Goal: Information Seeking & Learning: Learn about a topic

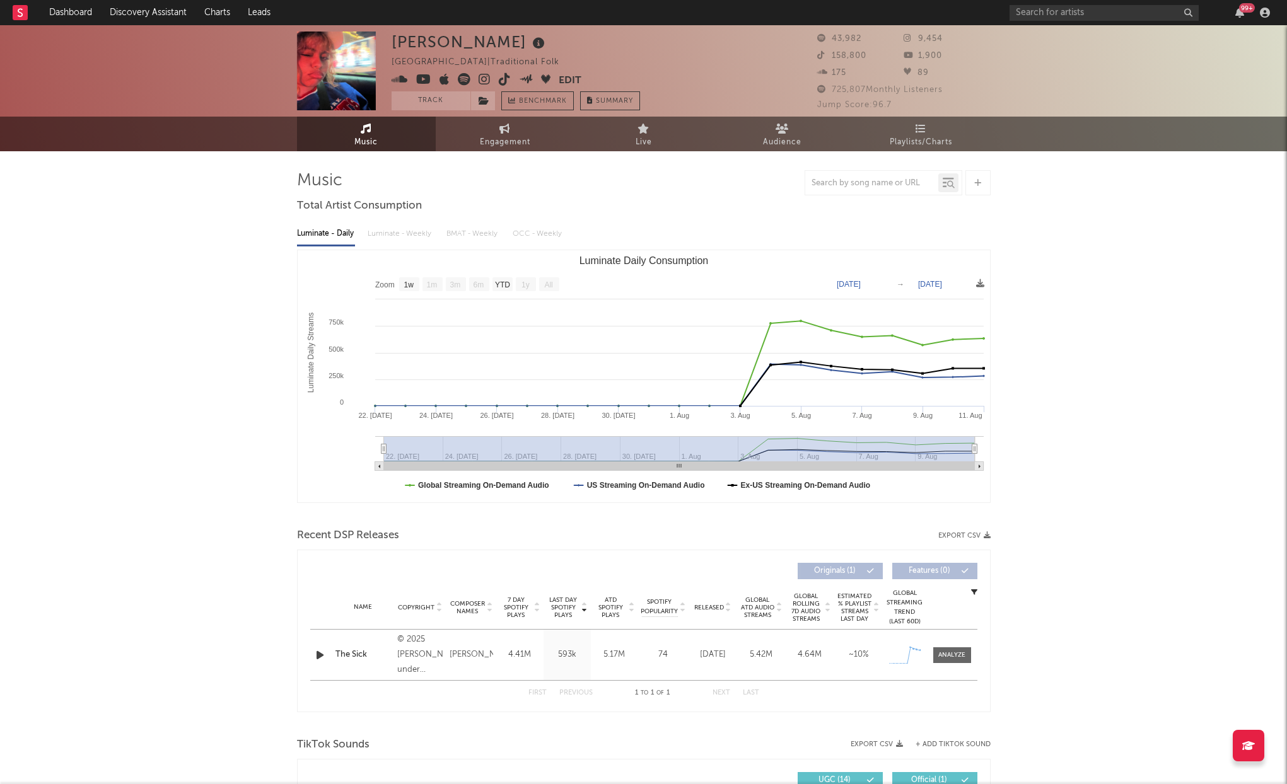
select select "1w"
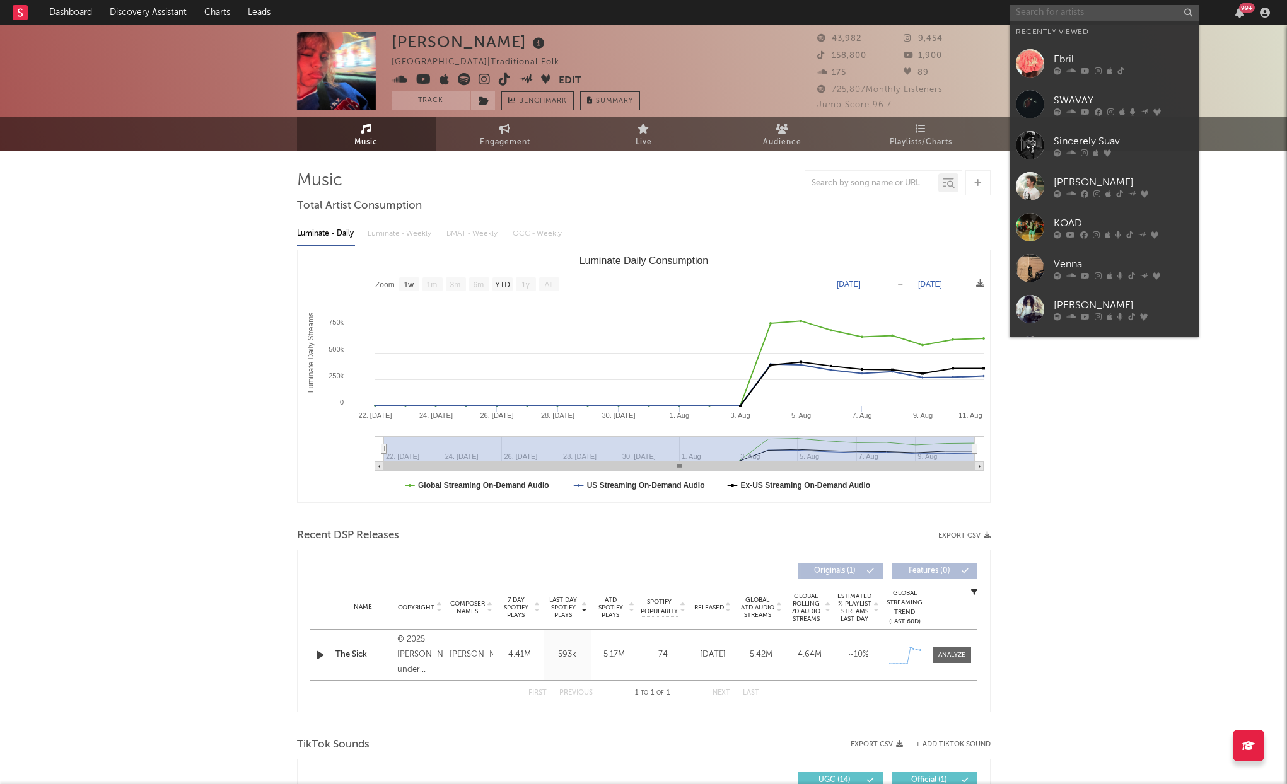
click at [1037, 14] on input "text" at bounding box center [1103, 13] width 189 height 16
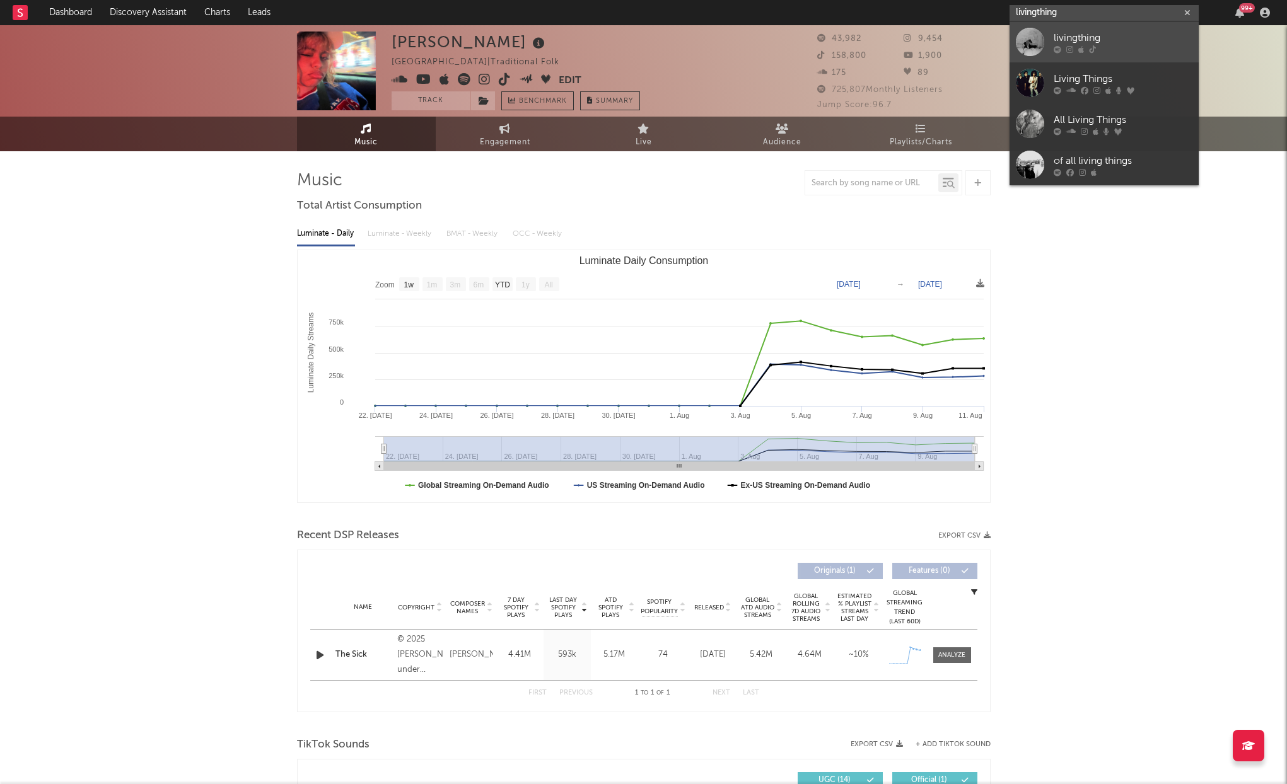
type input "livingthing"
click at [1038, 35] on div at bounding box center [1030, 42] width 28 height 28
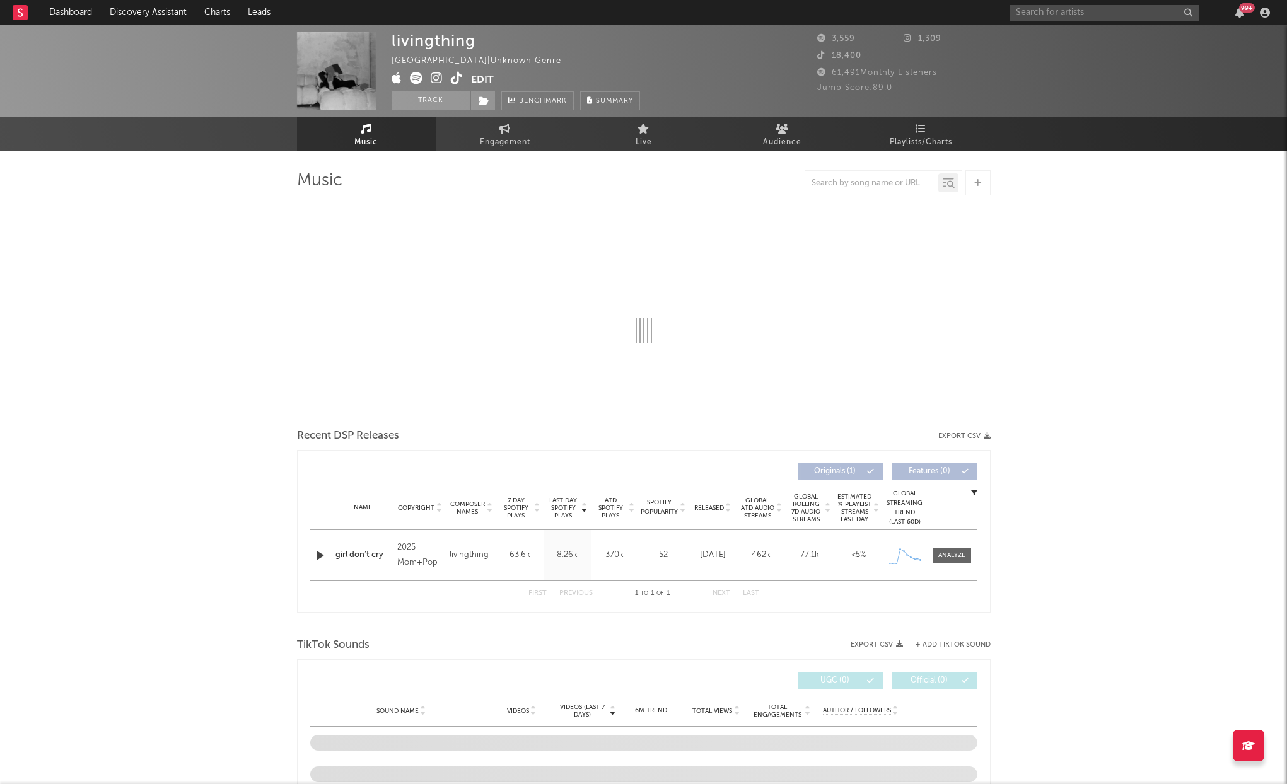
select select "1w"
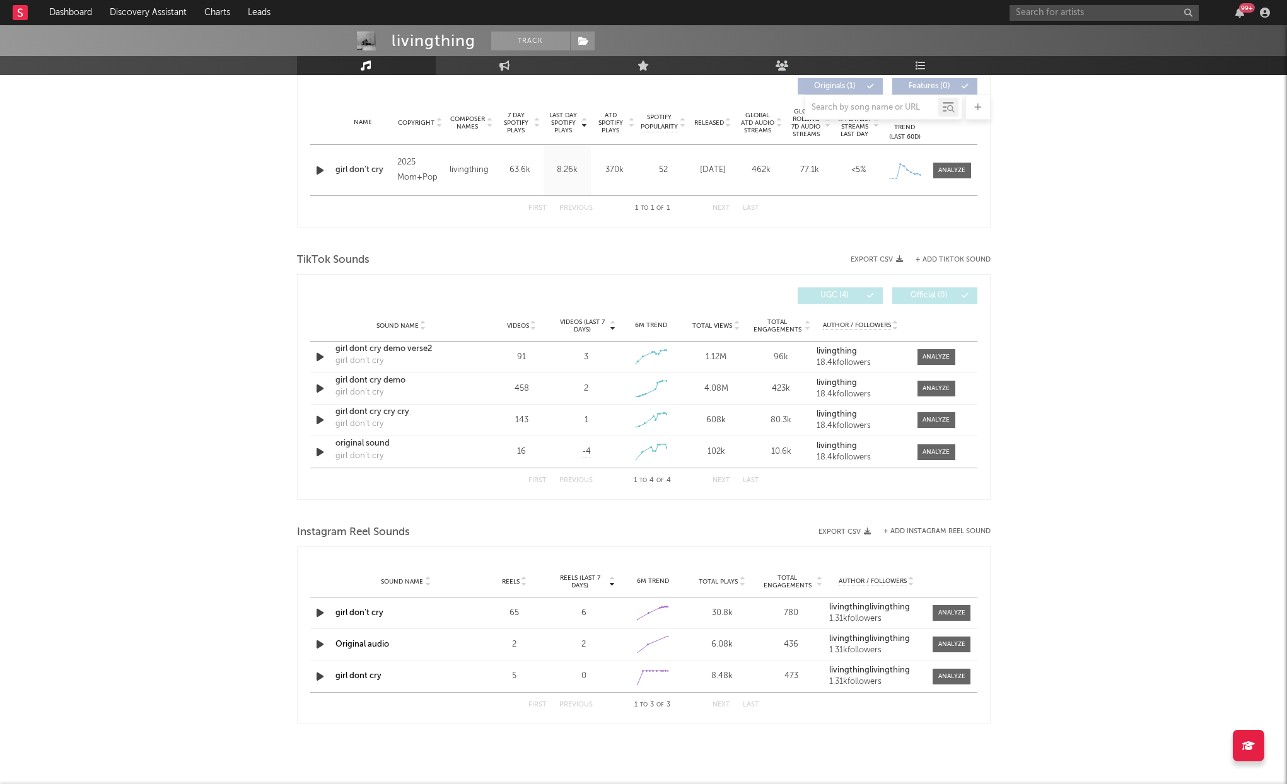
scroll to position [326, 0]
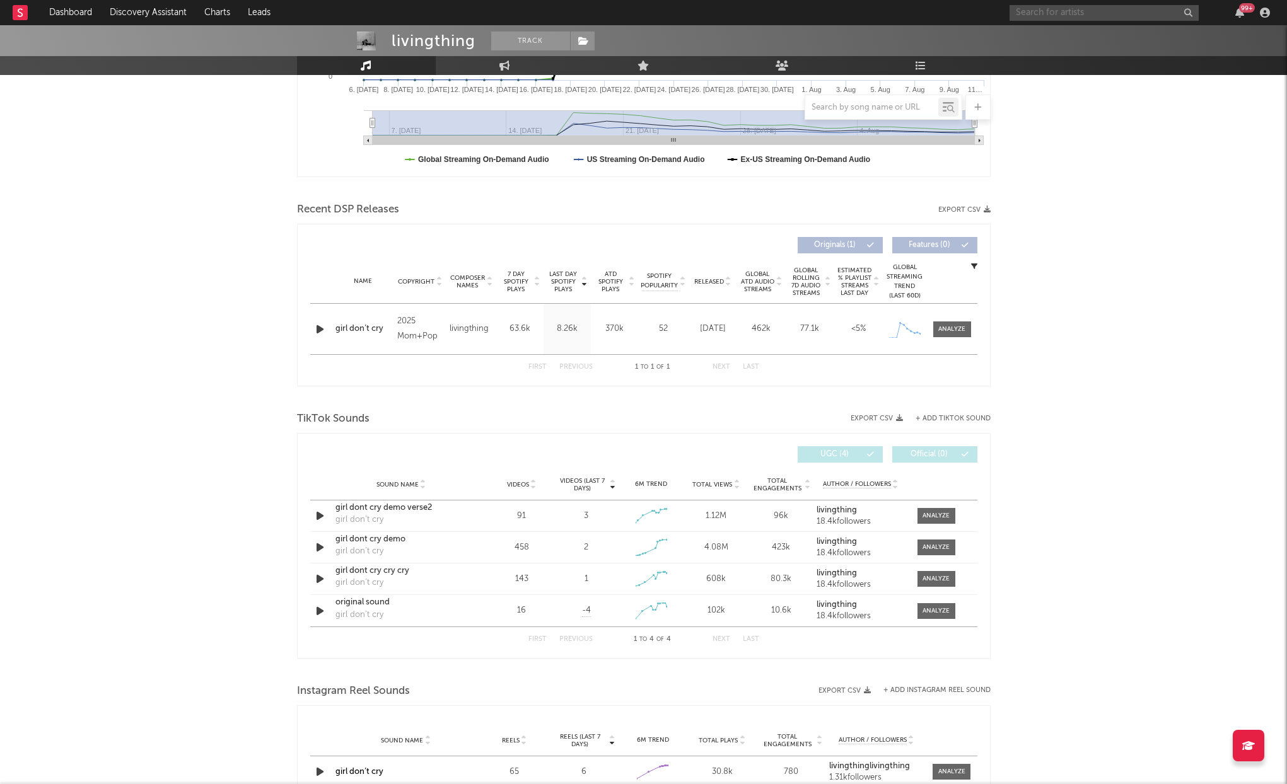
click at [1060, 11] on input "text" at bounding box center [1103, 13] width 189 height 16
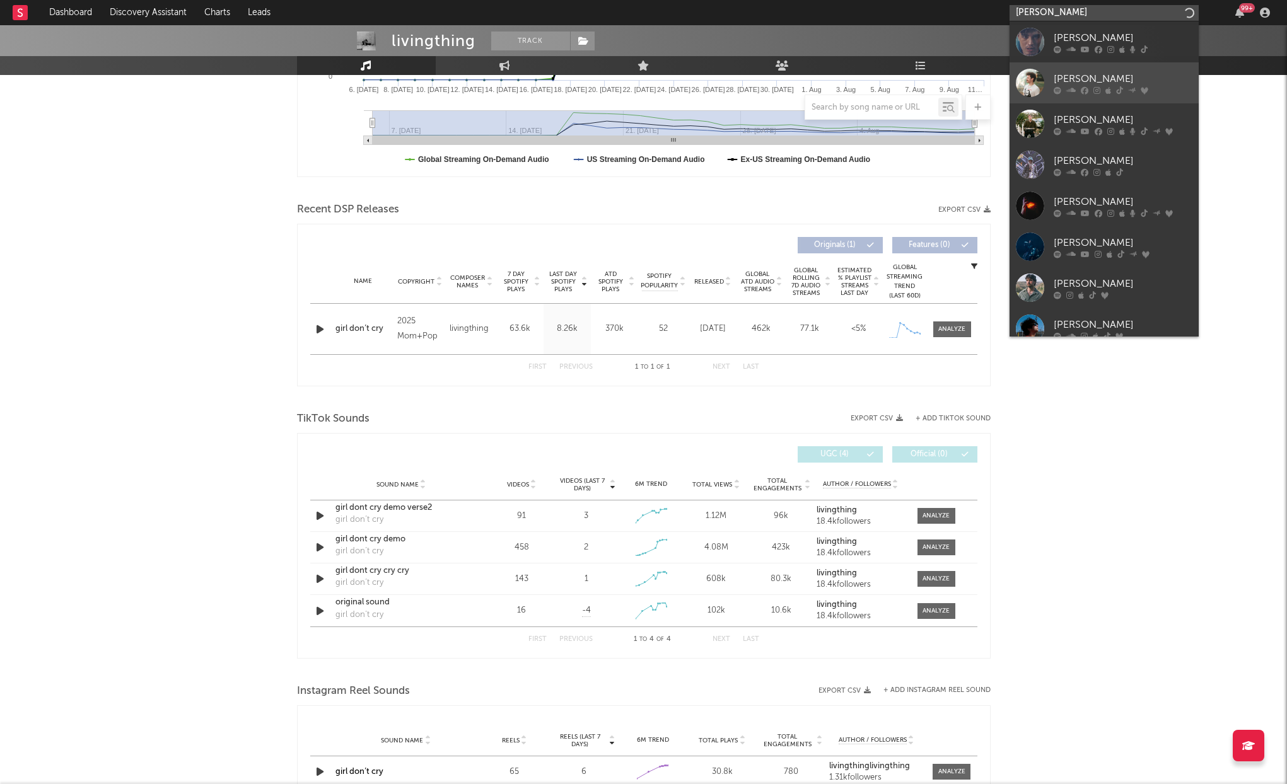
type input "ethan r"
click at [1101, 74] on div "Ethan Regan" at bounding box center [1123, 78] width 139 height 15
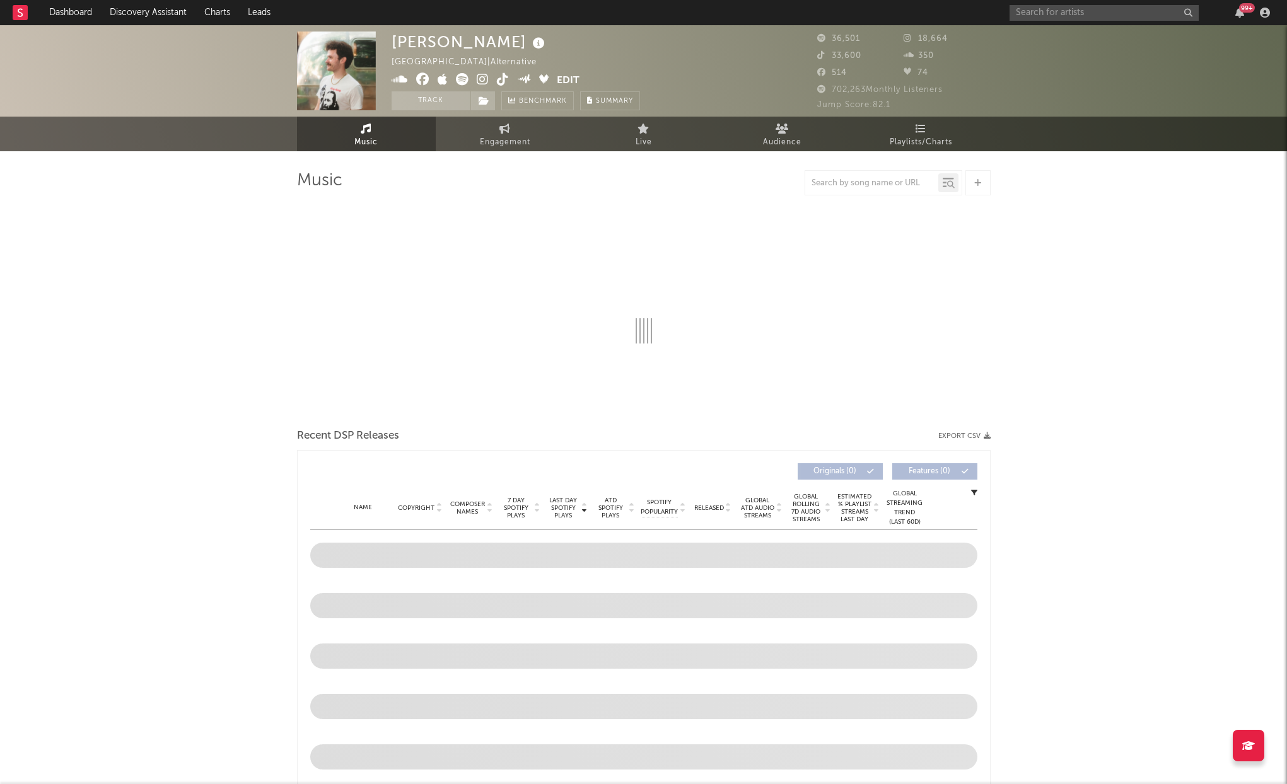
select select "6m"
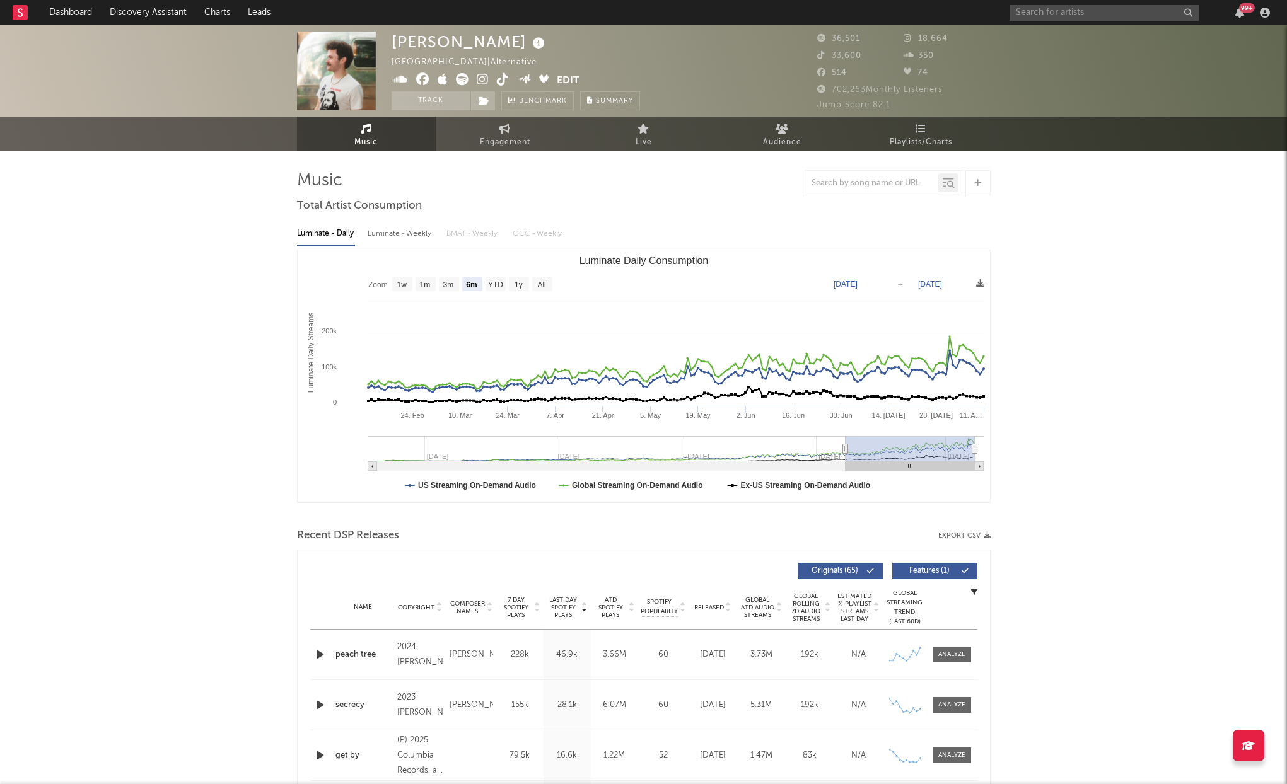
type input "2024-11-09"
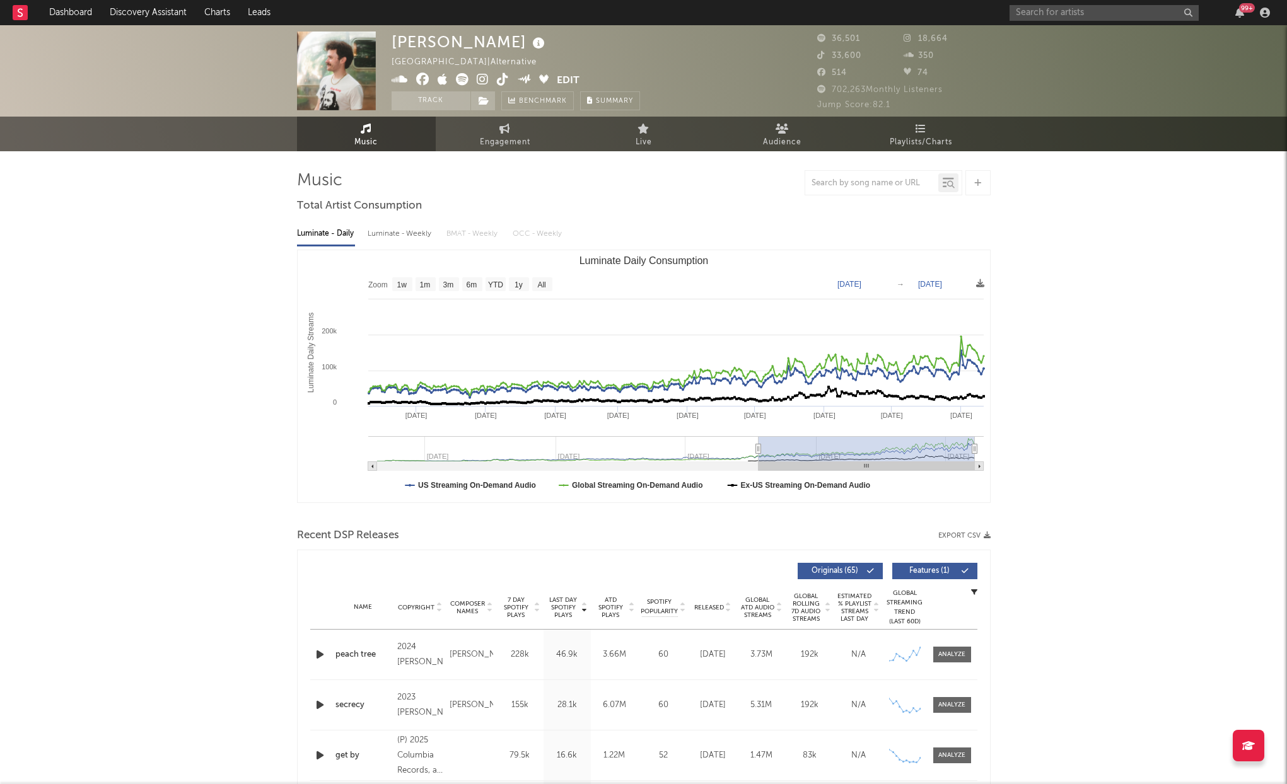
select select "1y"
drag, startPoint x: 843, startPoint y: 448, endPoint x: 756, endPoint y: 444, distance: 87.1
click at [757, 445] on icon "Luminate Daily Consumption" at bounding box center [757, 448] width 5 height 9
type input "2024-10-09"
drag, startPoint x: 881, startPoint y: 451, endPoint x: 907, endPoint y: 451, distance: 26.5
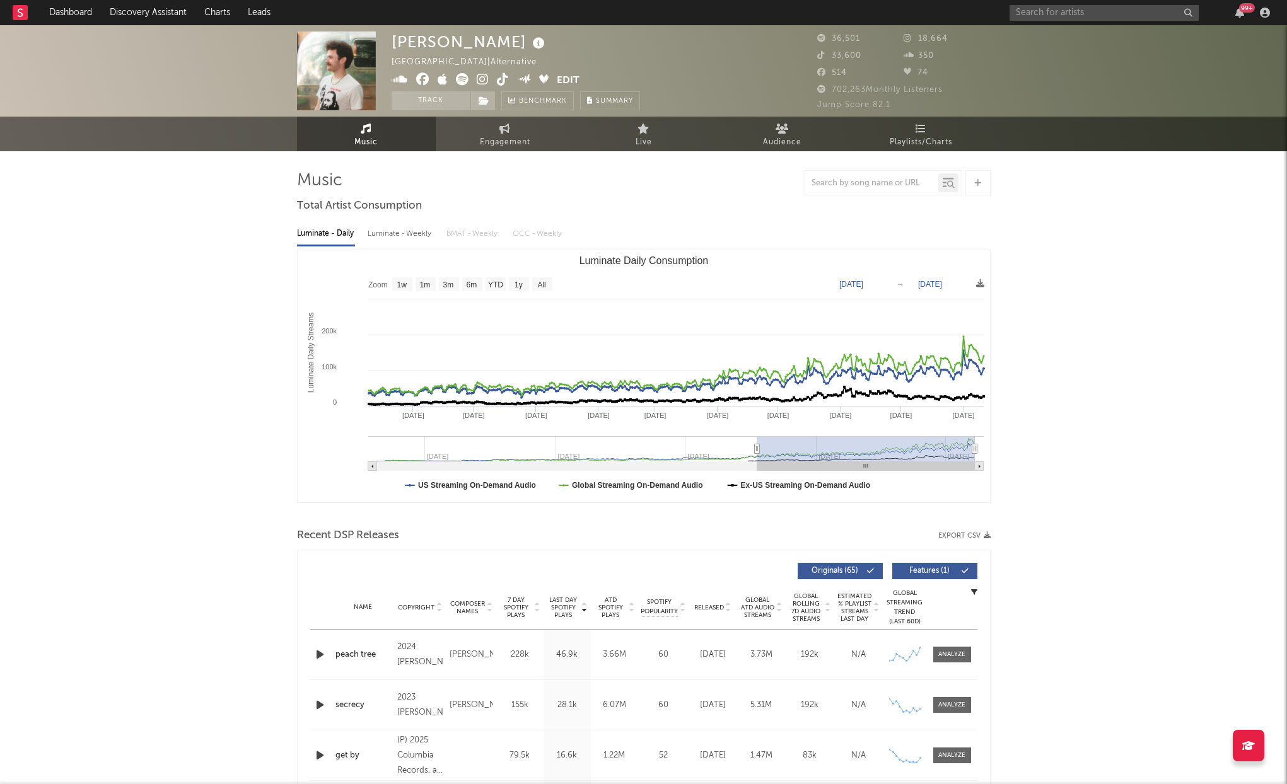
click at [907, 451] on rect "Luminate Daily Consumption" at bounding box center [866, 448] width 218 height 25
